Goal: Book appointment/travel/reservation

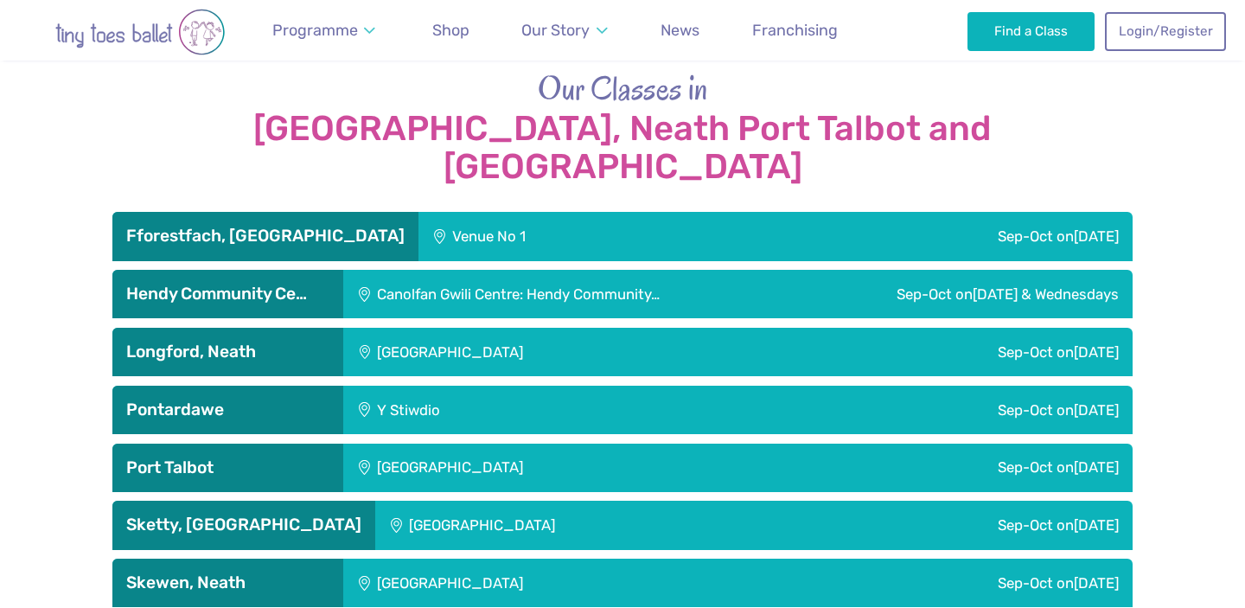
scroll to position [2847, 0]
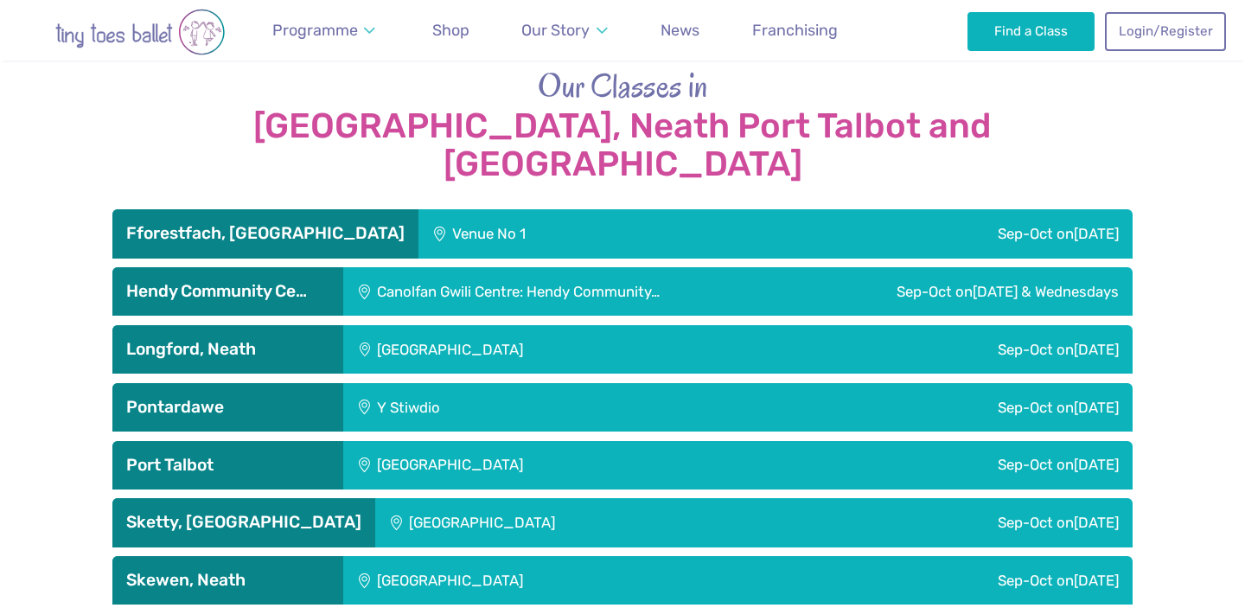
click at [131, 19] on img "Go to home page" at bounding box center [140, 32] width 242 height 47
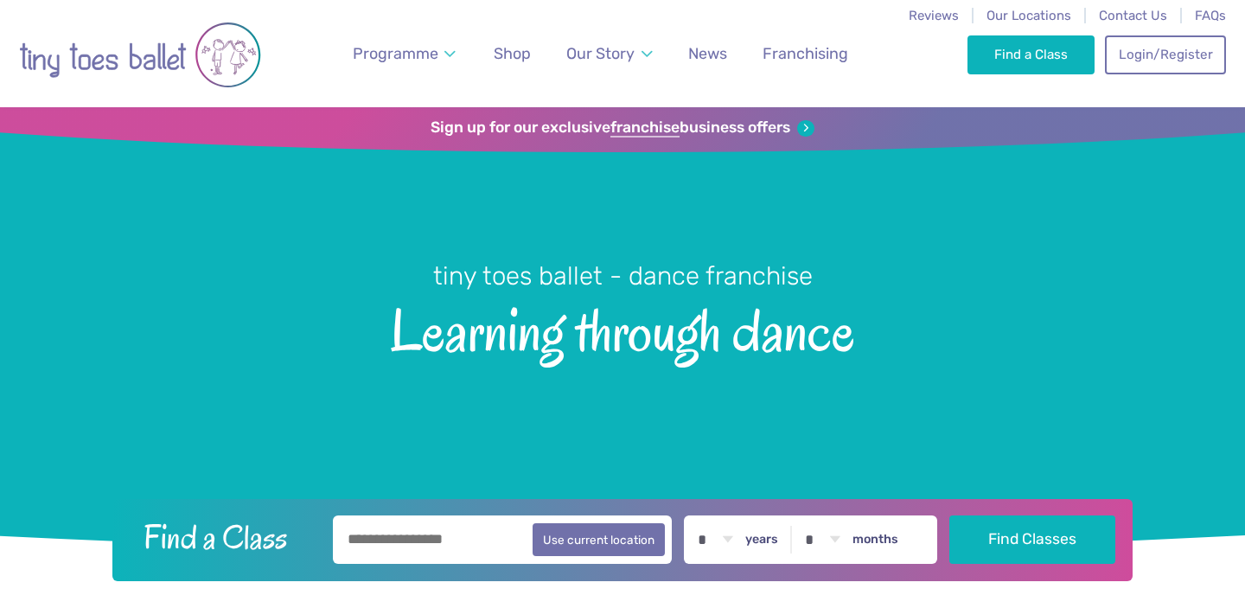
click at [423, 557] on input "text" at bounding box center [502, 539] width 339 height 48
paste input "**********"
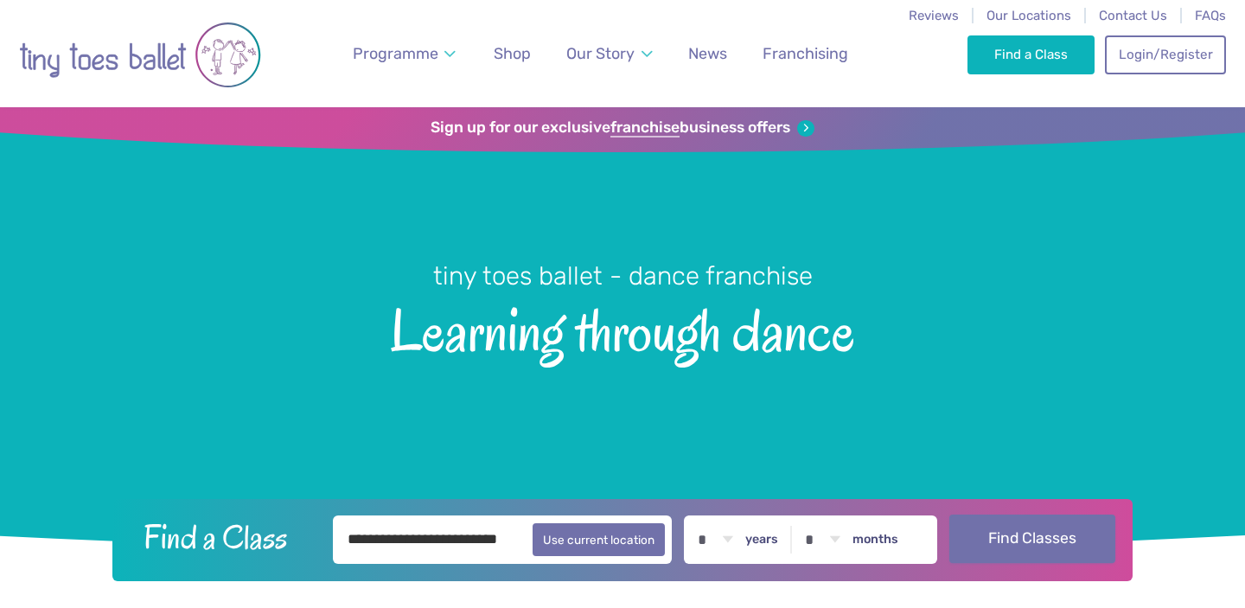
type input "**********"
click at [1052, 535] on button "Find Classes" at bounding box center [1033, 539] width 167 height 48
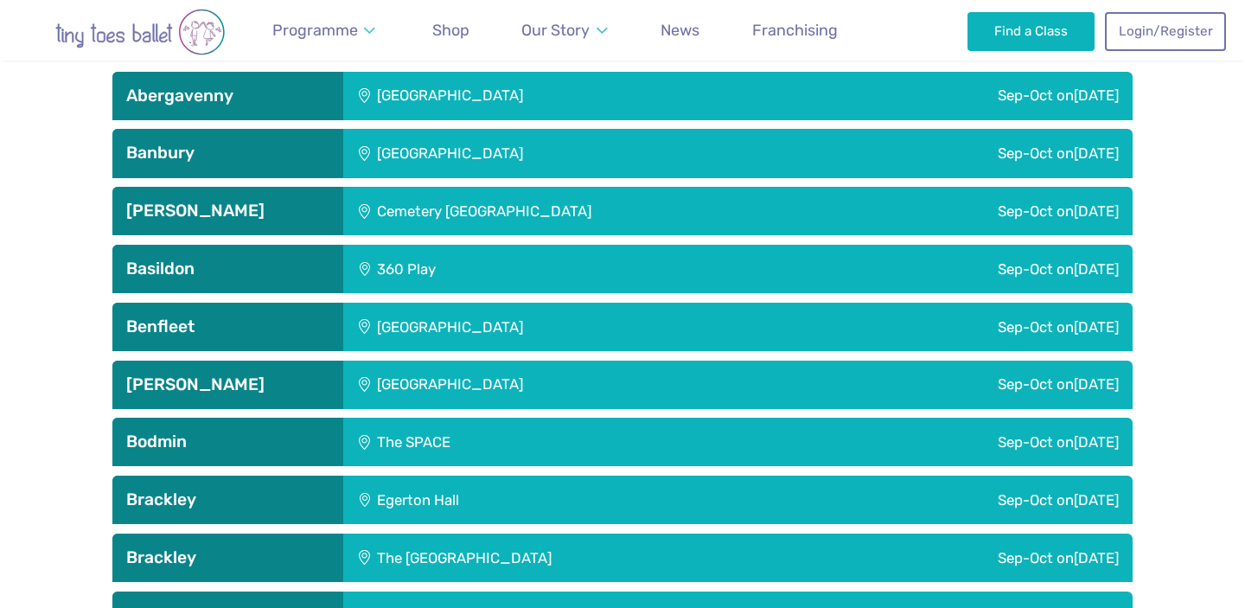
scroll to position [684, 0]
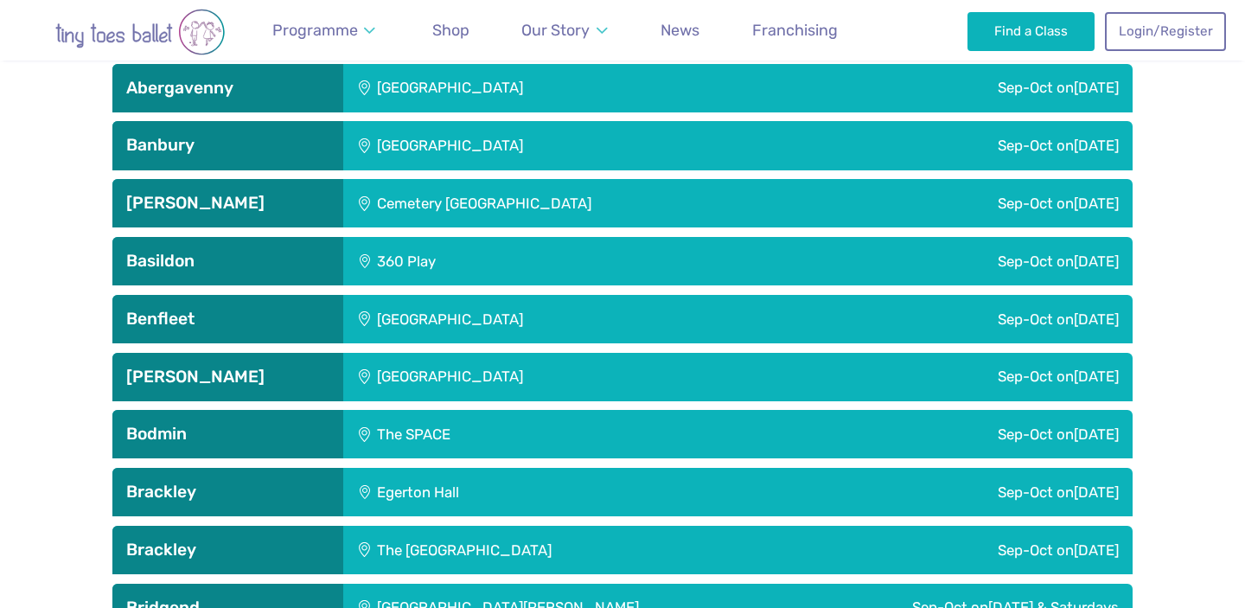
click at [714, 375] on div "[GEOGRAPHIC_DATA]" at bounding box center [566, 377] width 446 height 48
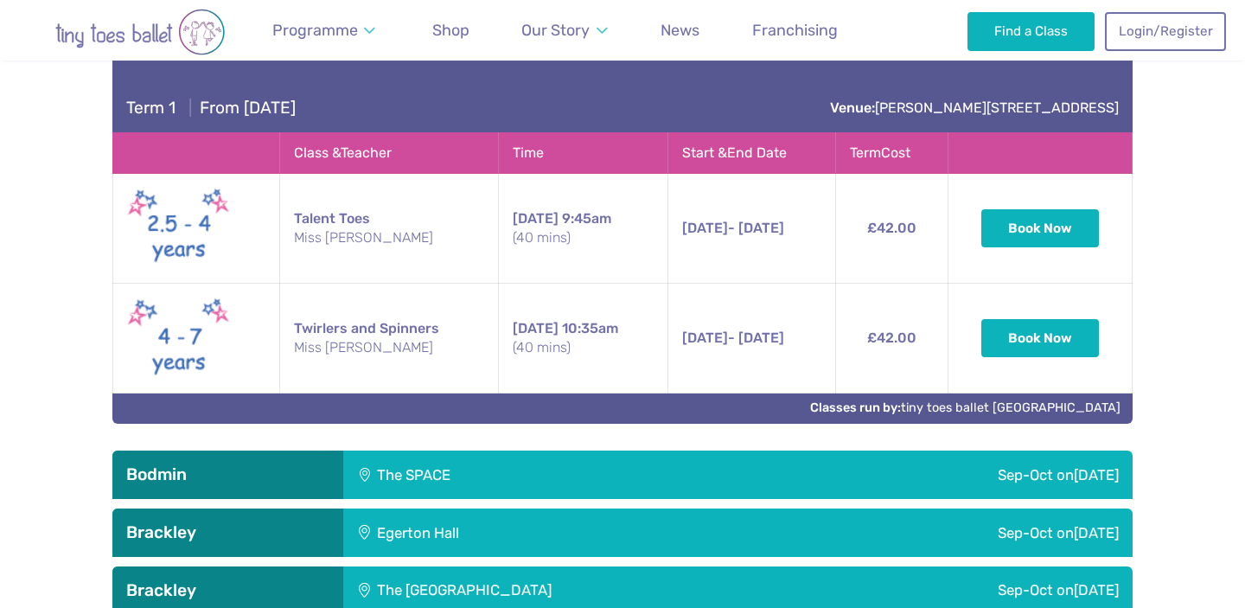
scroll to position [1048, 0]
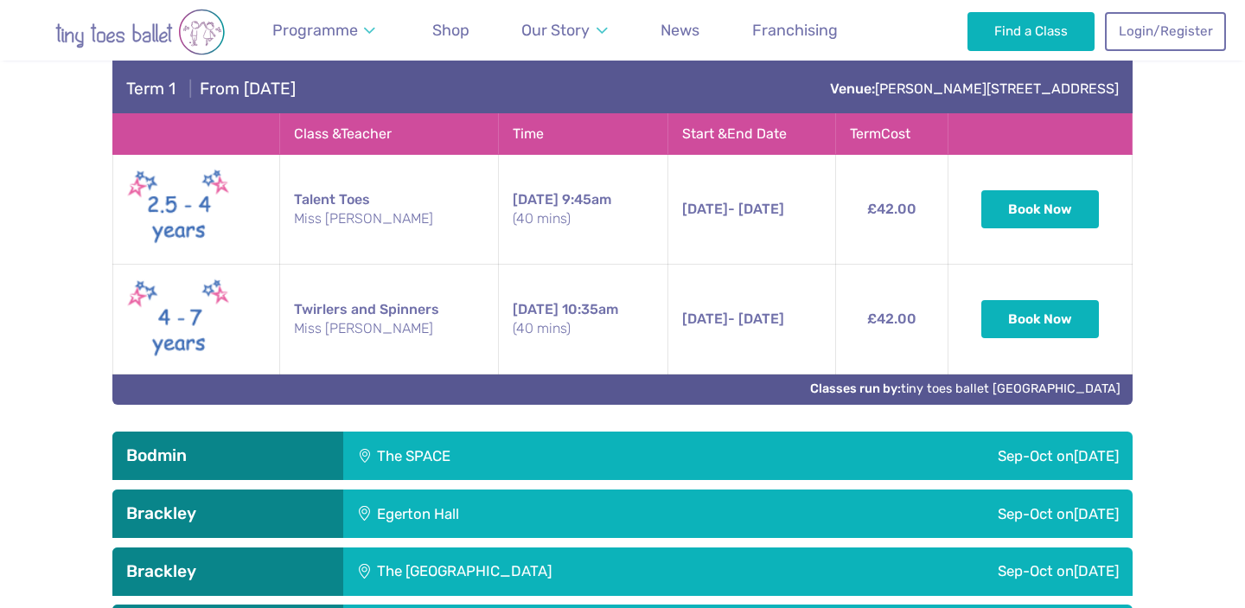
click at [389, 308] on td "Twirlers and Spinners Miss [PERSON_NAME]" at bounding box center [389, 320] width 220 height 110
click at [1009, 387] on link "Classes run by: tiny toes ballet [GEOGRAPHIC_DATA]" at bounding box center [965, 388] width 311 height 15
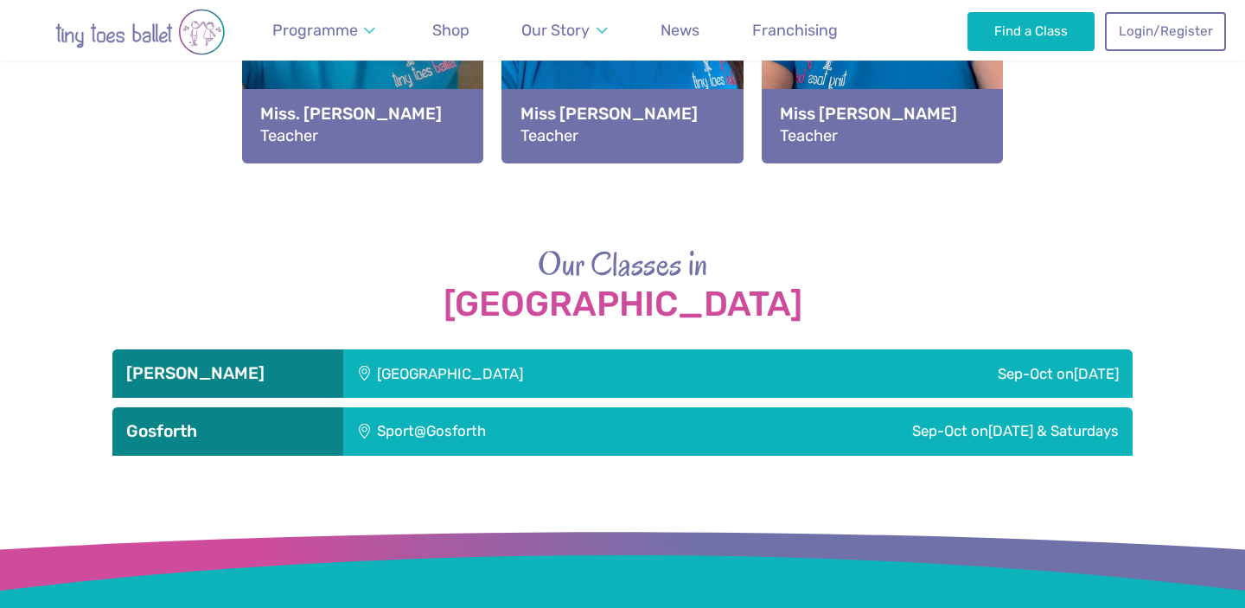
scroll to position [2304, 0]
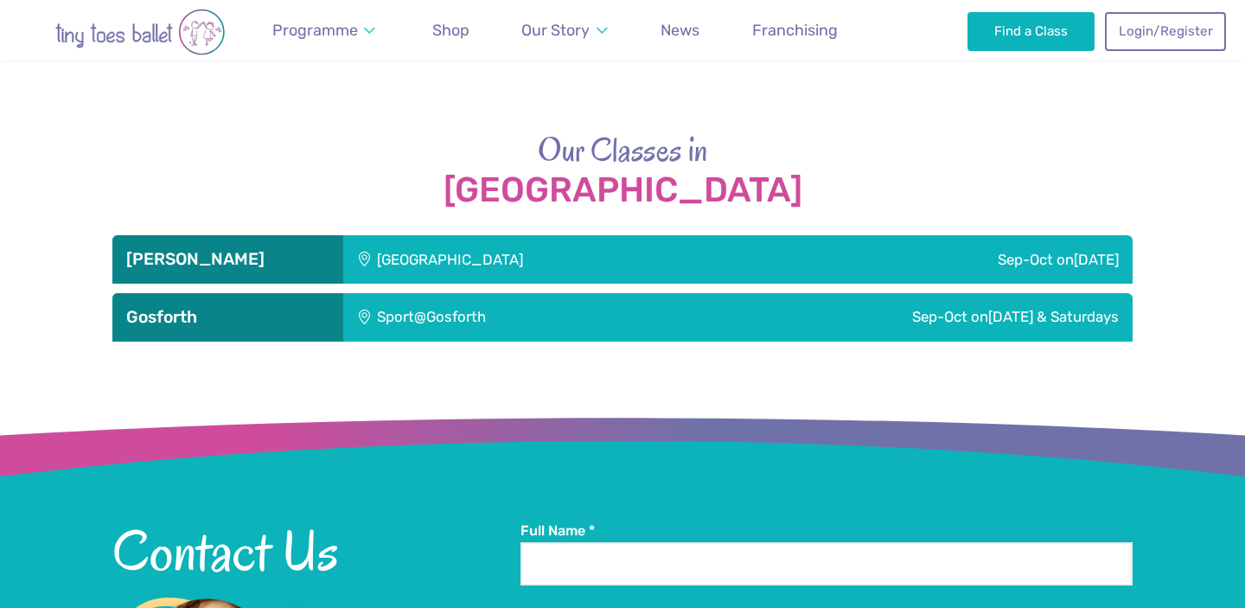
click at [752, 256] on div "[GEOGRAPHIC_DATA]" at bounding box center [566, 259] width 446 height 48
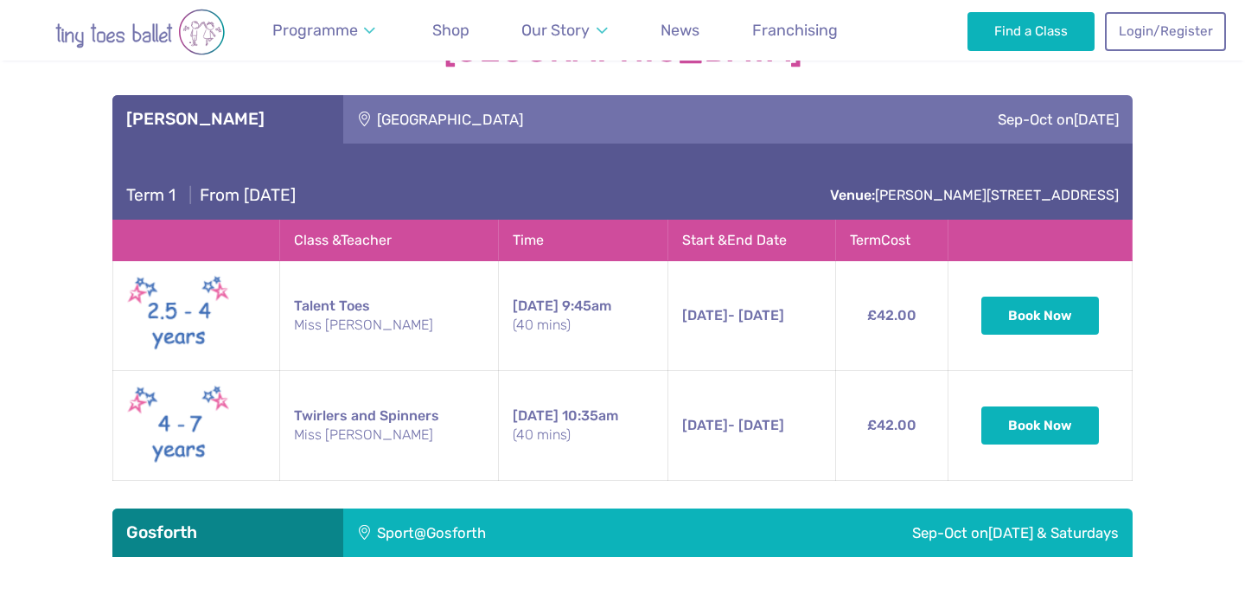
scroll to position [2618, 0]
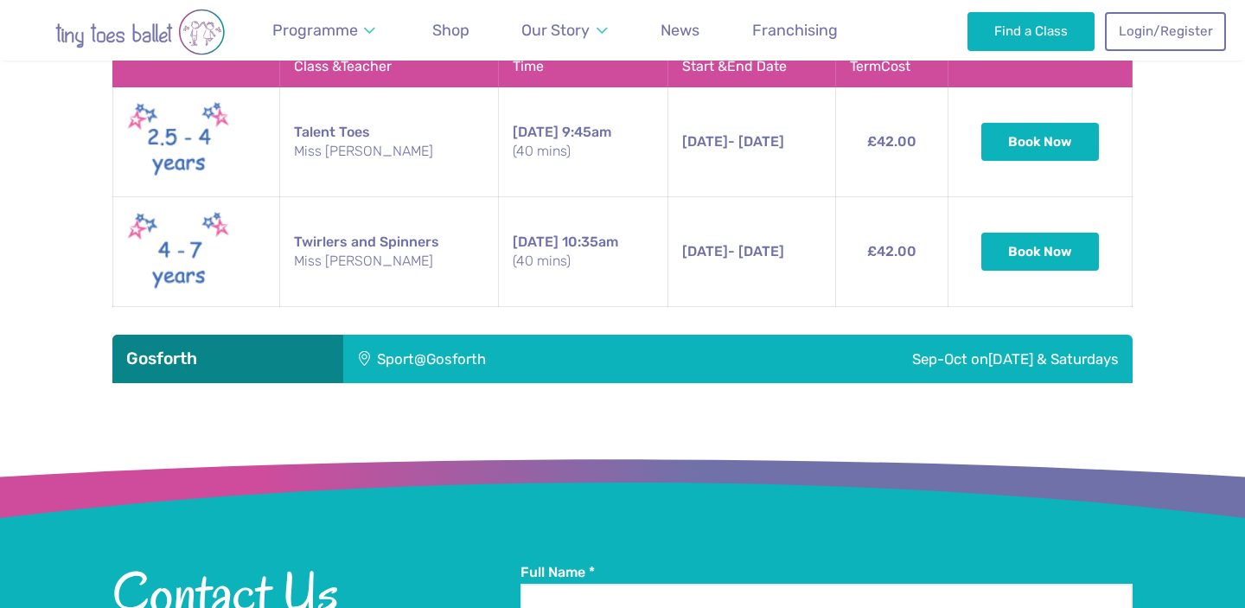
click at [605, 358] on div "Sport@Gosforth" at bounding box center [501, 359] width 316 height 48
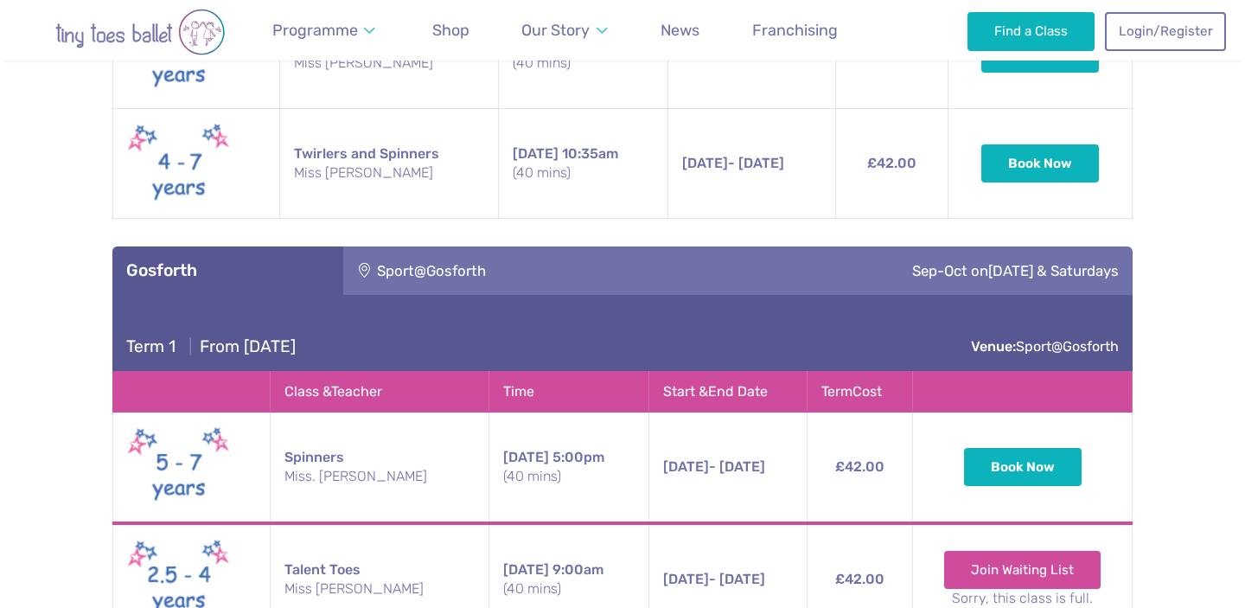
scroll to position [2647, 0]
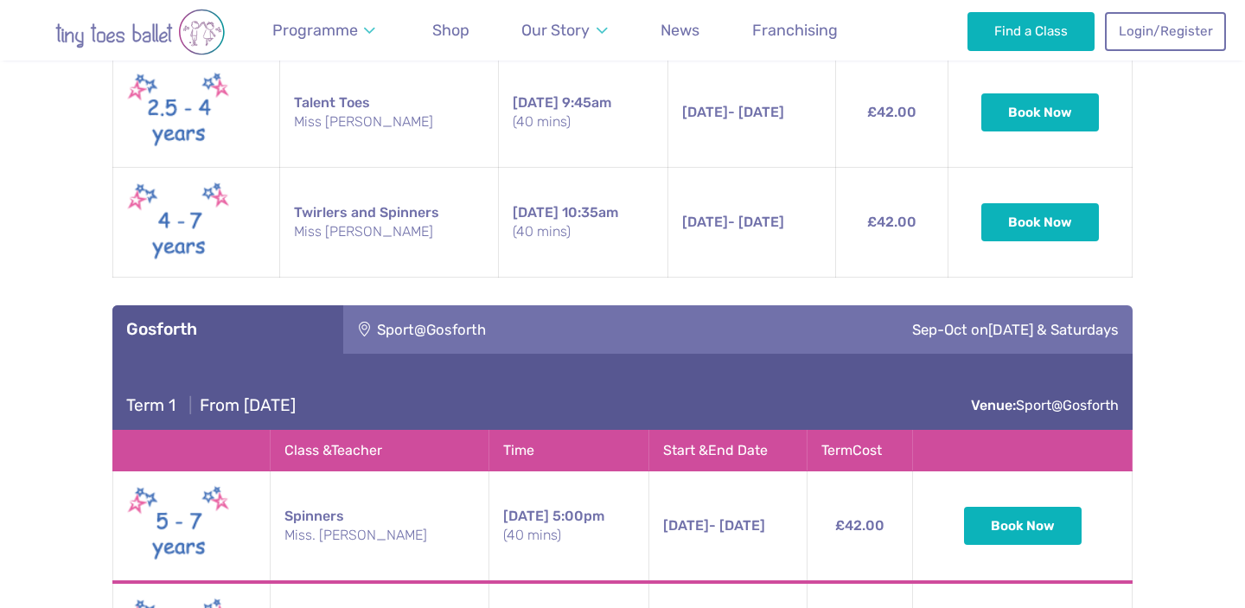
click at [568, 330] on div "Sport@Gosforth" at bounding box center [501, 329] width 316 height 48
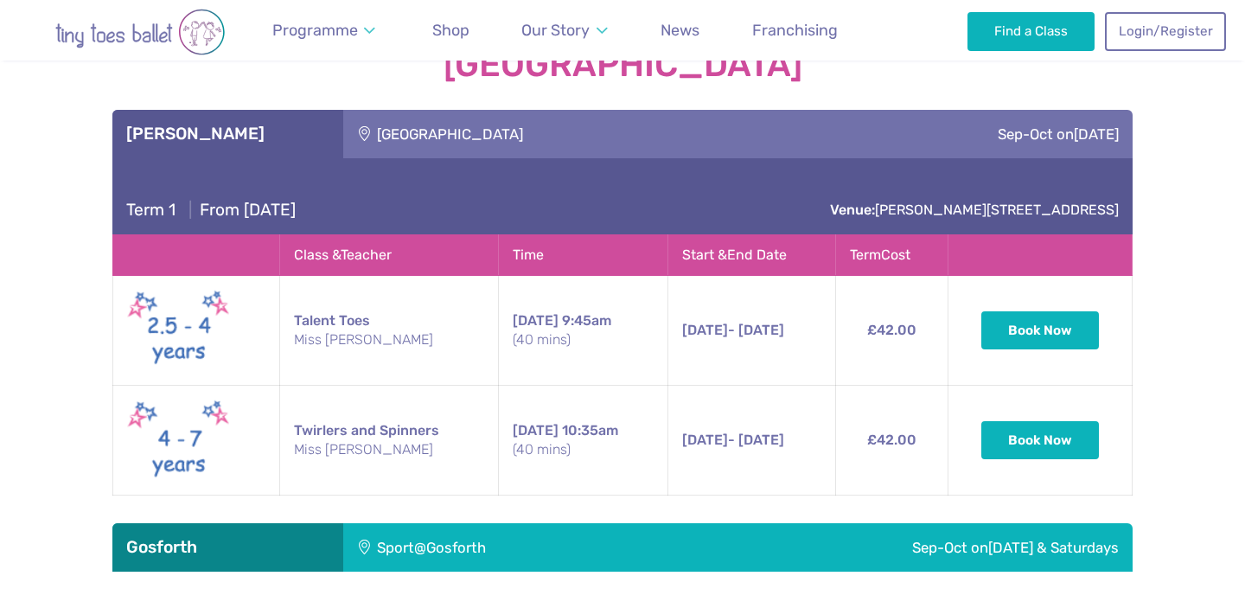
scroll to position [2429, 0]
